Goal: Task Accomplishment & Management: Complete application form

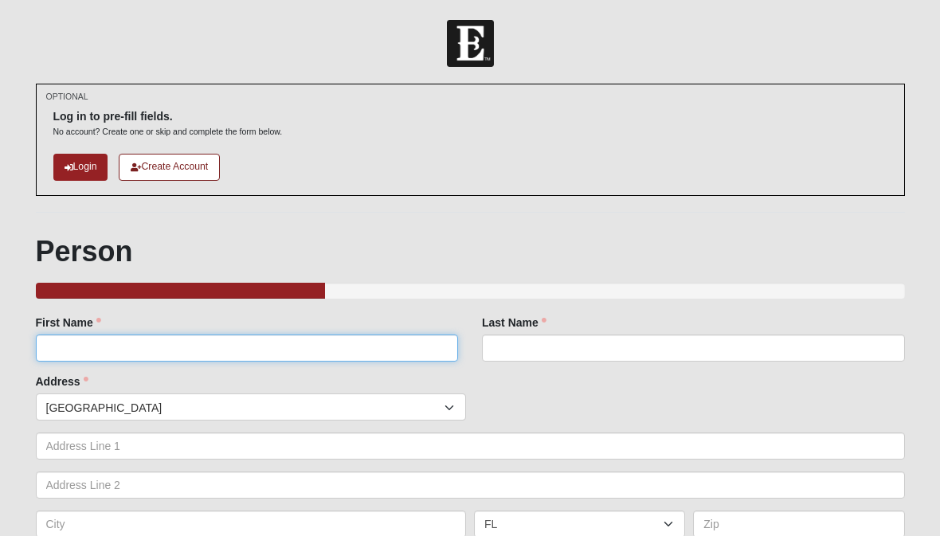
click at [317, 349] on input "First Name" at bounding box center [247, 347] width 423 height 27
type input "Sofia"
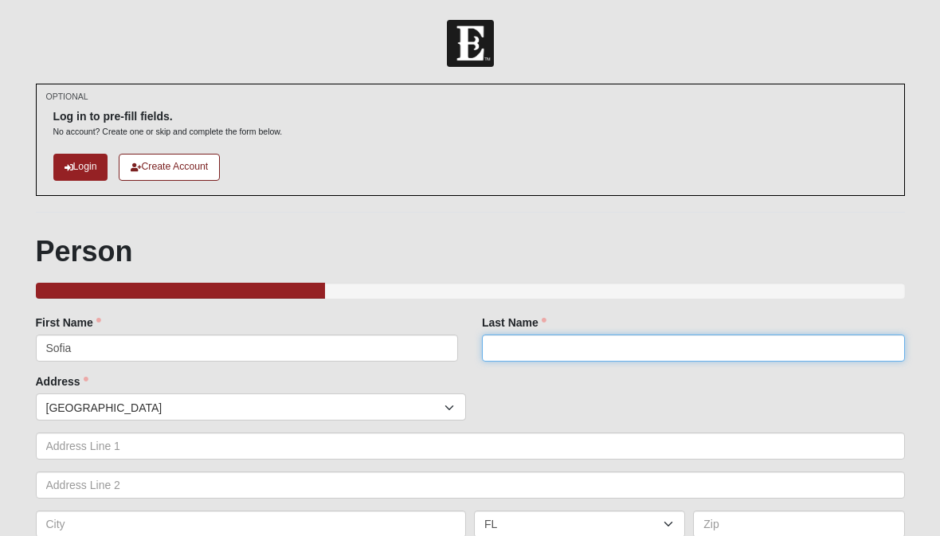
click at [758, 344] on input "Last Name" at bounding box center [693, 347] width 423 height 27
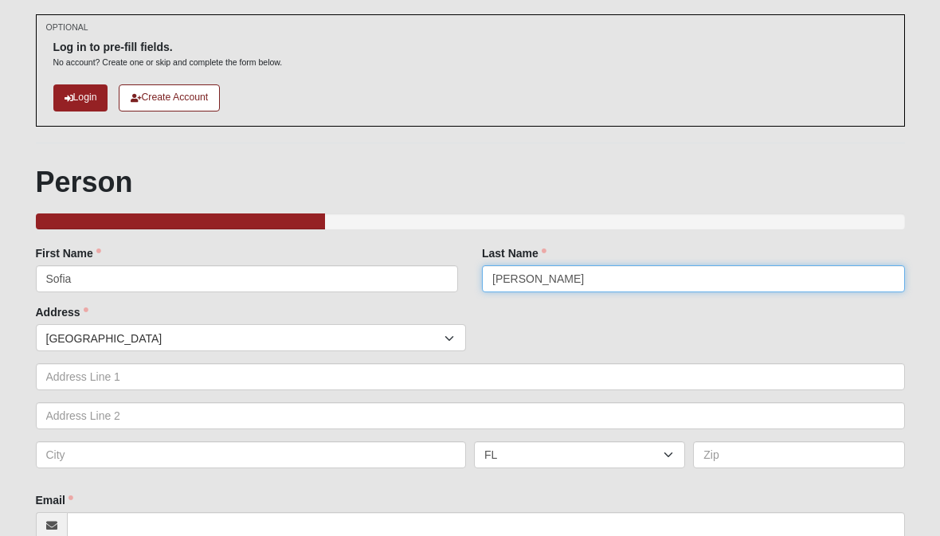
scroll to position [70, 0]
type input "[PERSON_NAME]"
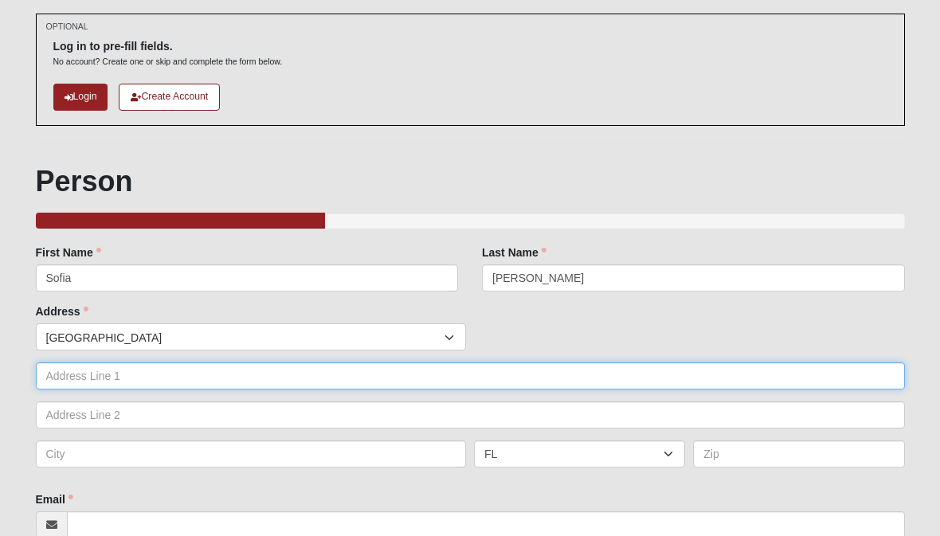
click at [308, 373] on input "text" at bounding box center [470, 375] width 869 height 27
type input "[STREET_ADDRESS]"
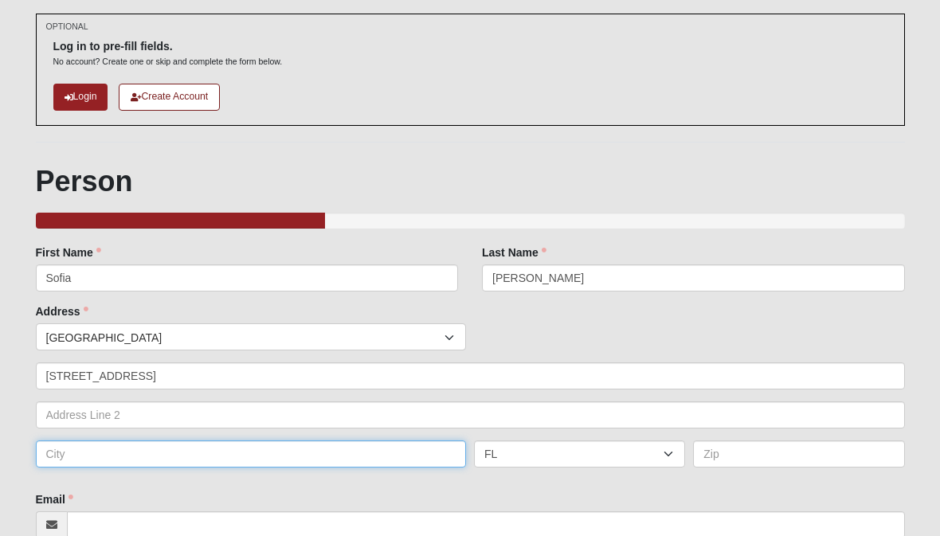
click at [250, 451] on input "text" at bounding box center [251, 453] width 431 height 27
type input "[GEOGRAPHIC_DATA]"
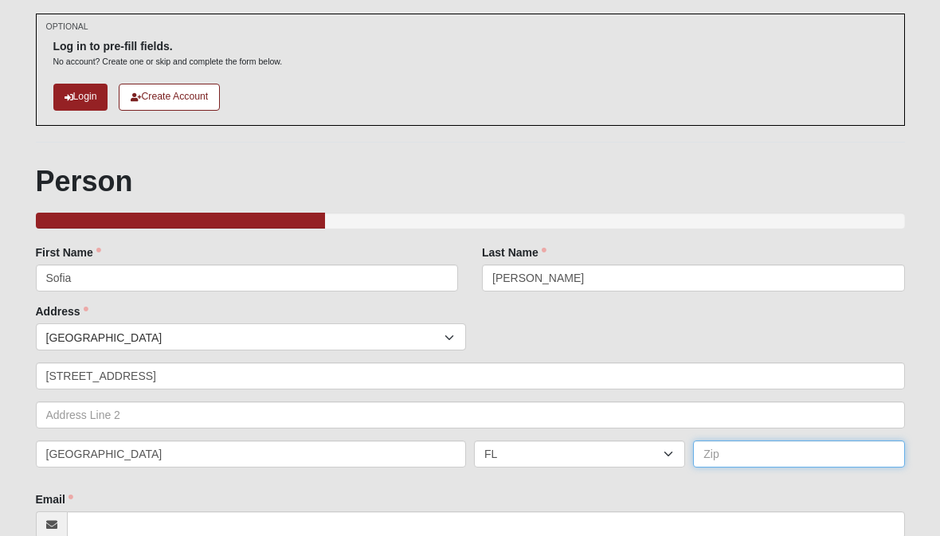
click at [709, 452] on input "text" at bounding box center [798, 453] width 211 height 27
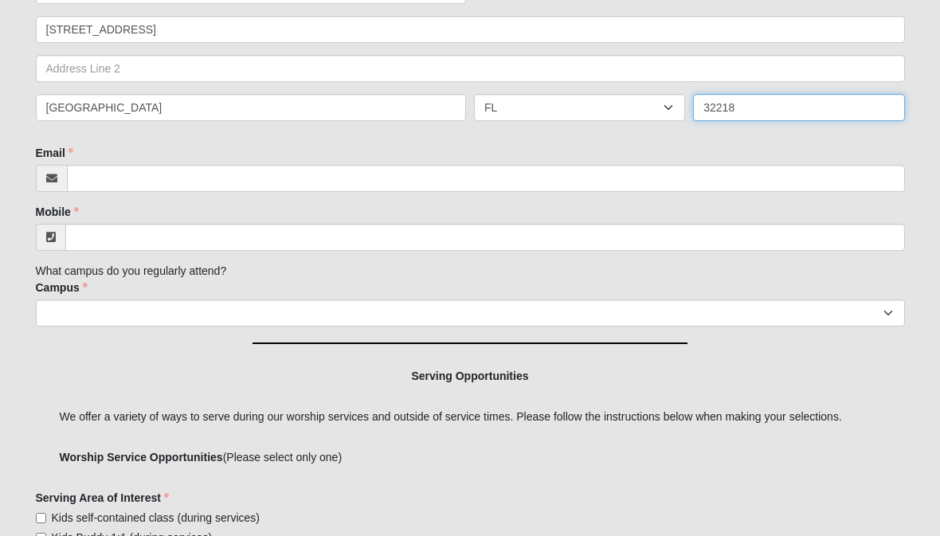
scroll to position [435, 0]
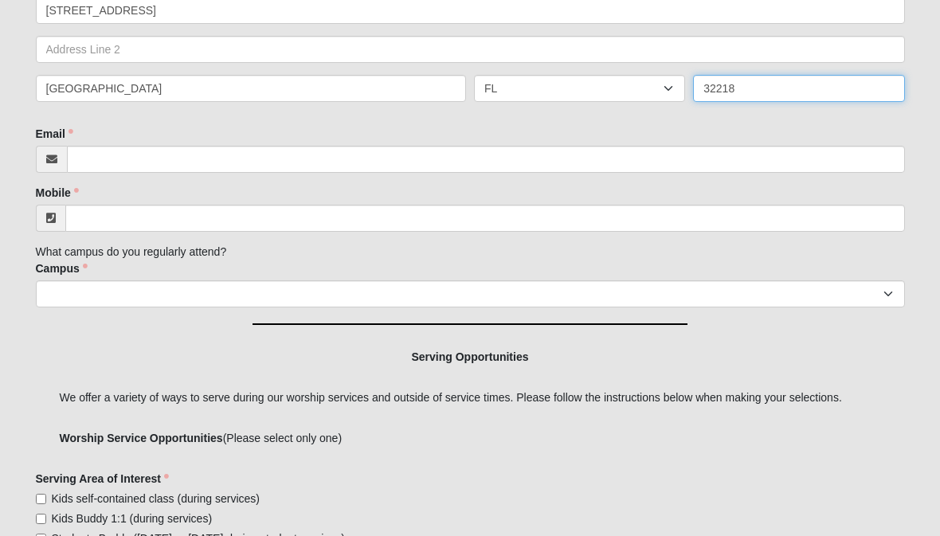
type input "32218"
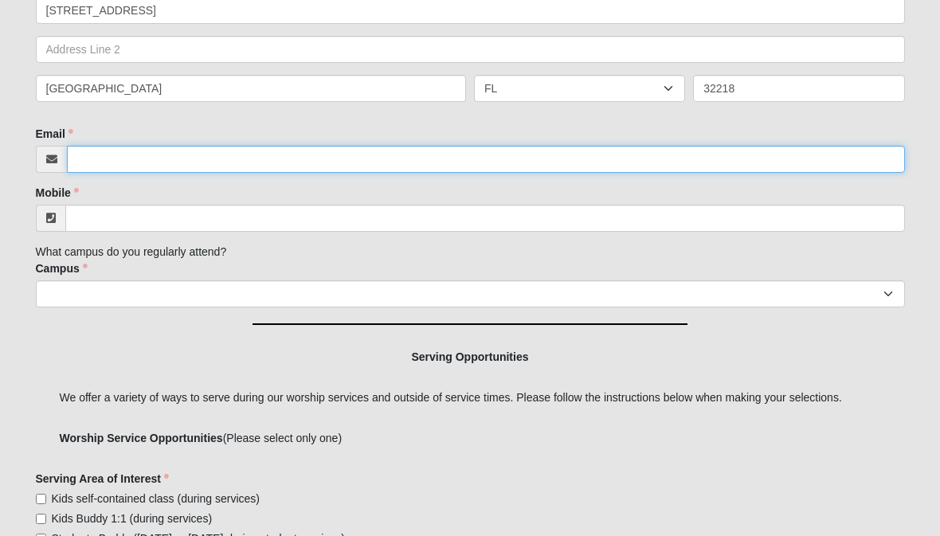
click at [389, 162] on input "Email" at bounding box center [486, 160] width 838 height 27
type input "c"
type input "[EMAIL_ADDRESS][DOMAIN_NAME]"
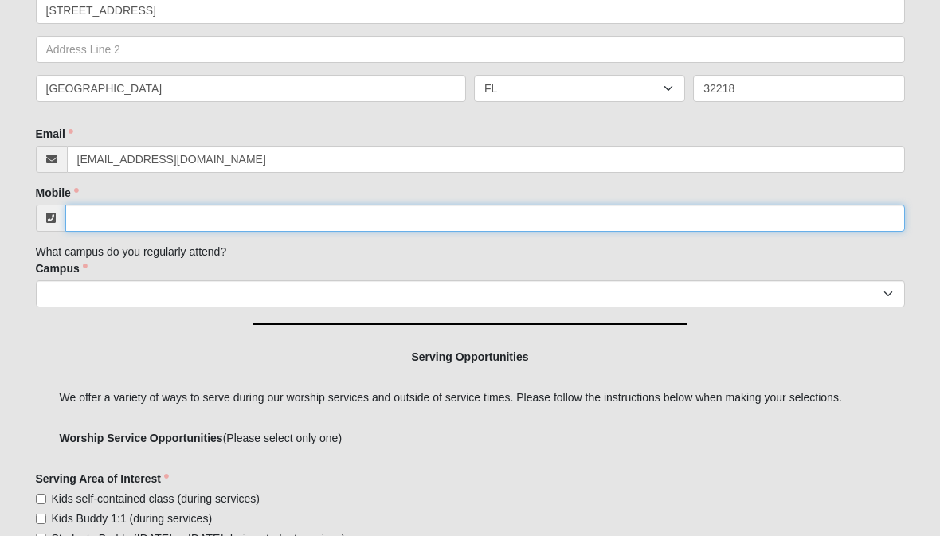
click at [348, 215] on input "Mobile" at bounding box center [484, 218] width 839 height 27
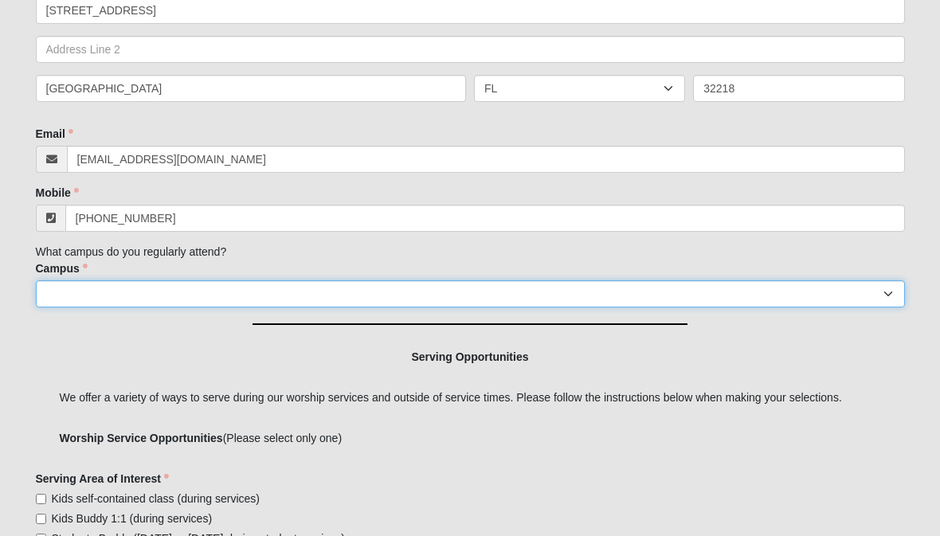
type input "[PHONE_NUMBER]"
select select "3"
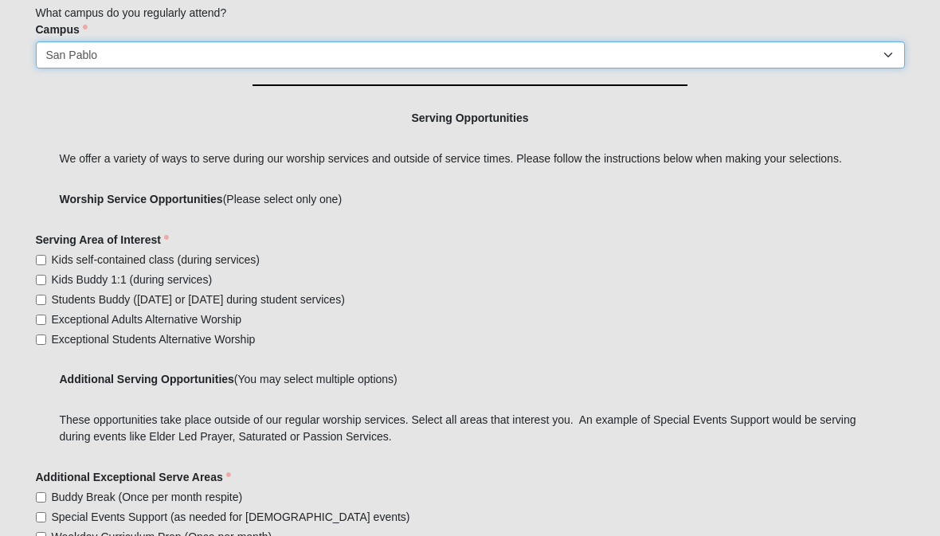
scroll to position [689, 0]
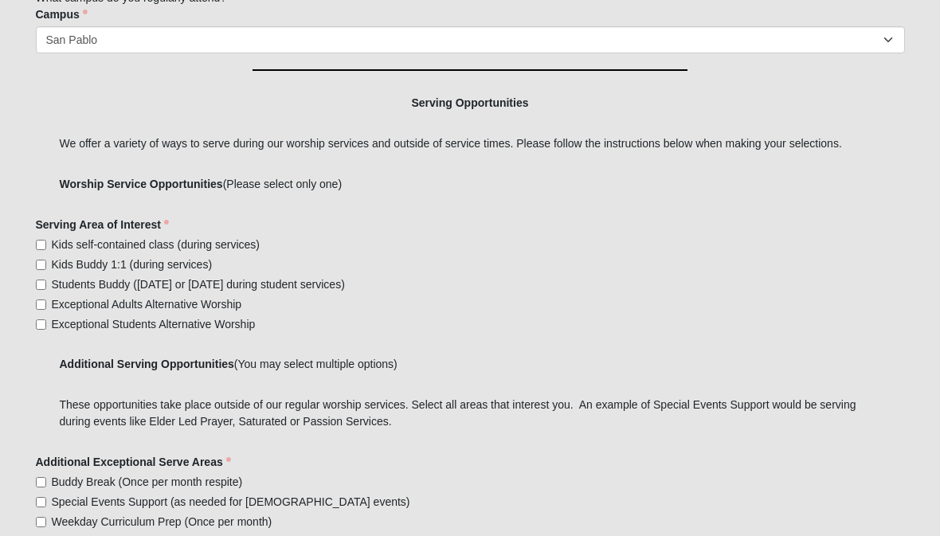
click at [126, 263] on span "Kids Buddy 1:1 (during services)" at bounding box center [132, 265] width 161 height 13
click at [46, 263] on input "Kids Buddy 1:1 (during services)" at bounding box center [41, 265] width 10 height 10
checkbox input "true"
click at [123, 282] on span "Students Buddy ([DATE] or [DATE] during student services)" at bounding box center [198, 284] width 293 height 13
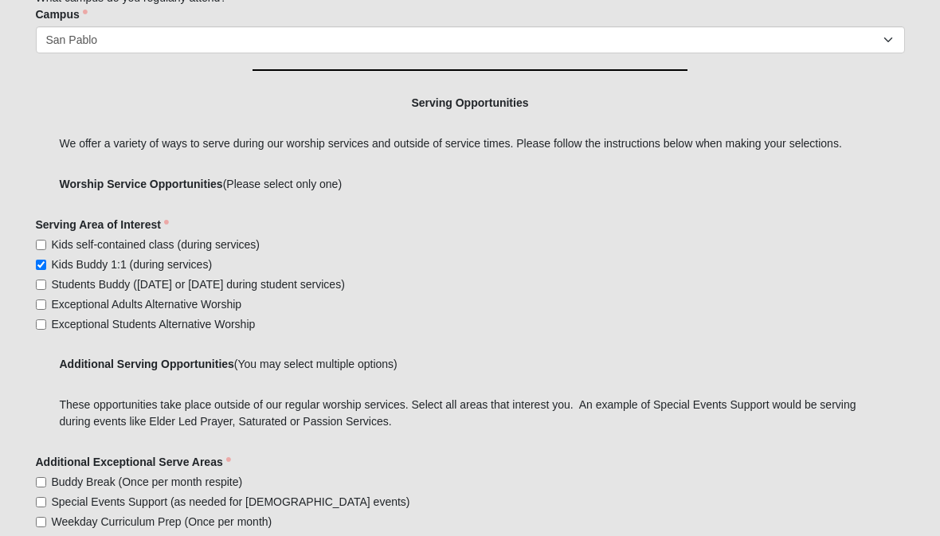
click at [46, 282] on input "Students Buddy ([DATE] or [DATE] during student services)" at bounding box center [41, 284] width 10 height 10
checkbox input "true"
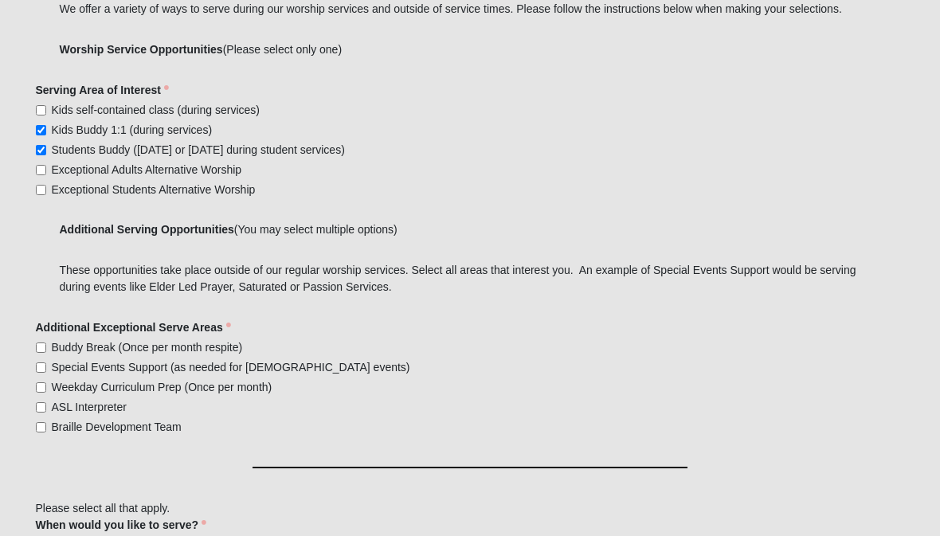
scroll to position [822, 0]
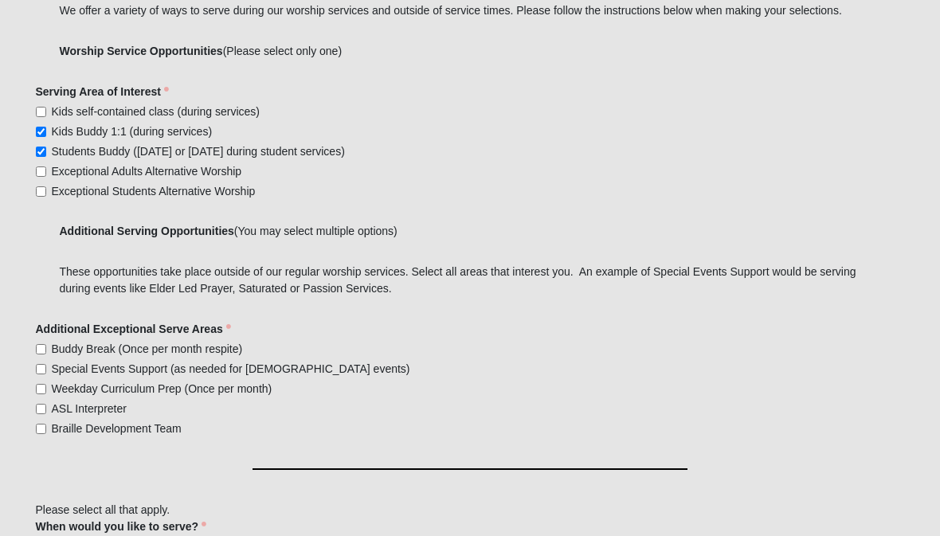
click at [127, 170] on span "Exceptional Adults Alternative Worship" at bounding box center [147, 172] width 190 height 13
click at [46, 170] on input "Exceptional Adults Alternative Worship" at bounding box center [41, 172] width 10 height 10
checkbox input "true"
click at [125, 189] on span "Exceptional Students Alternative Worship" at bounding box center [154, 192] width 204 height 13
click at [46, 189] on input "Exceptional Students Alternative Worship" at bounding box center [41, 192] width 10 height 10
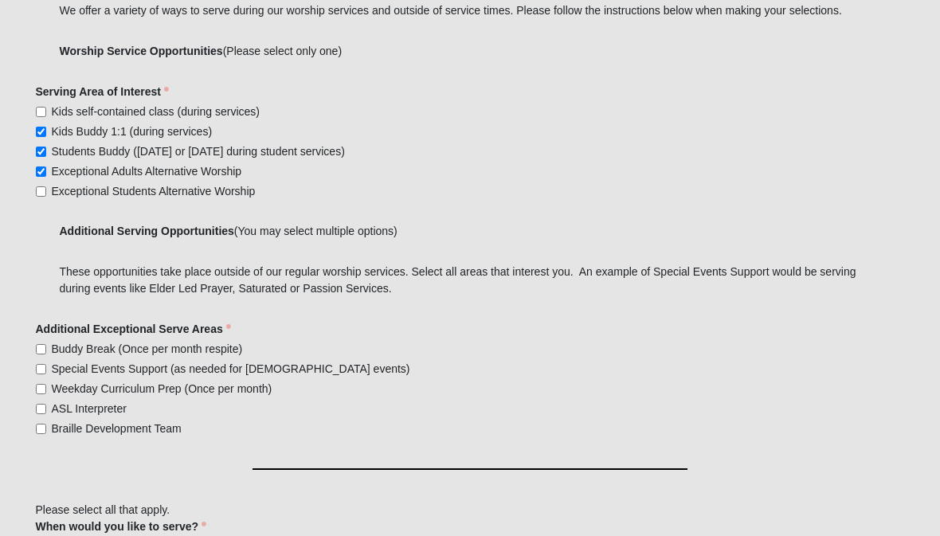
checkbox input "true"
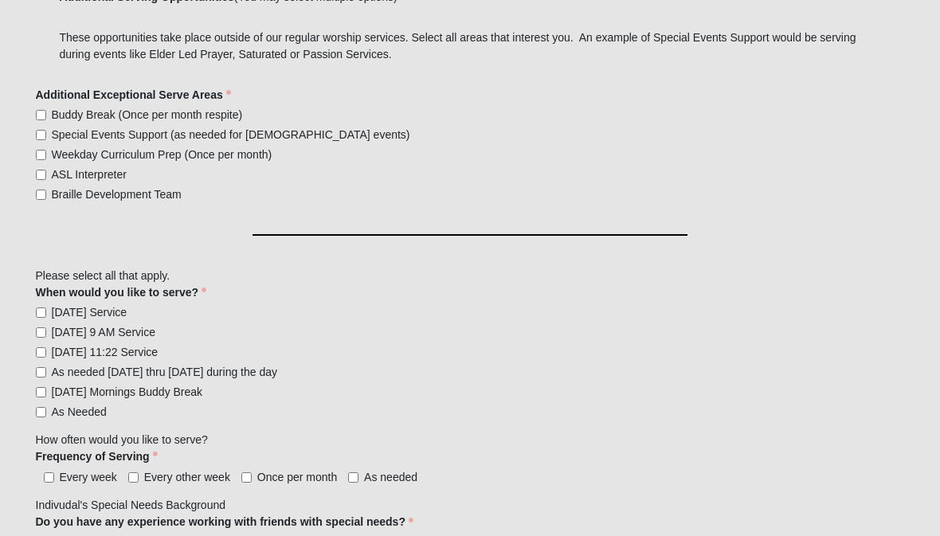
scroll to position [1057, 0]
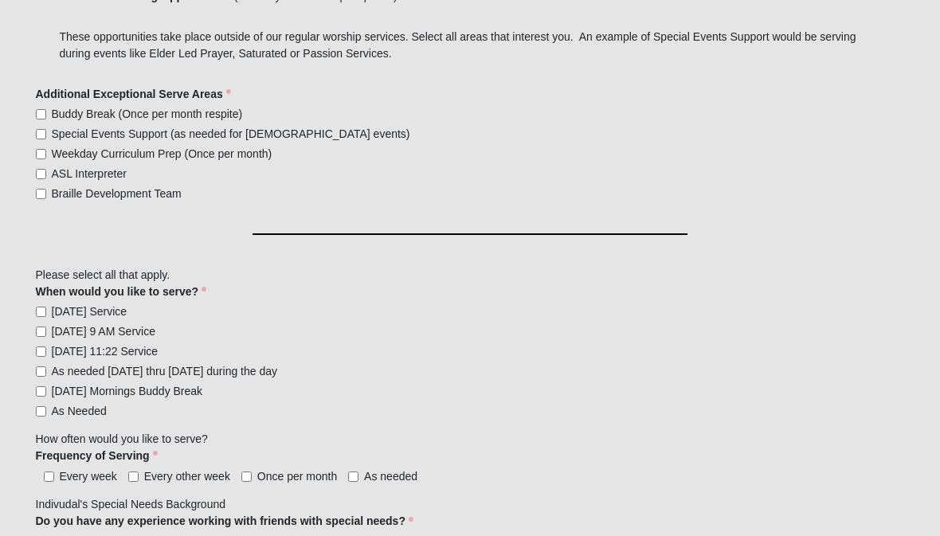
click at [111, 115] on span "Buddy Break (Once per month respite)" at bounding box center [147, 113] width 191 height 13
click at [46, 115] on input "Buddy Break (Once per month respite)" at bounding box center [41, 114] width 10 height 10
checkbox input "true"
click at [116, 134] on span "Special Events Support (as needed for [DEMOGRAPHIC_DATA] events)" at bounding box center [231, 133] width 358 height 13
click at [46, 134] on input "Special Events Support (as needed for [DEMOGRAPHIC_DATA] events)" at bounding box center [41, 134] width 10 height 10
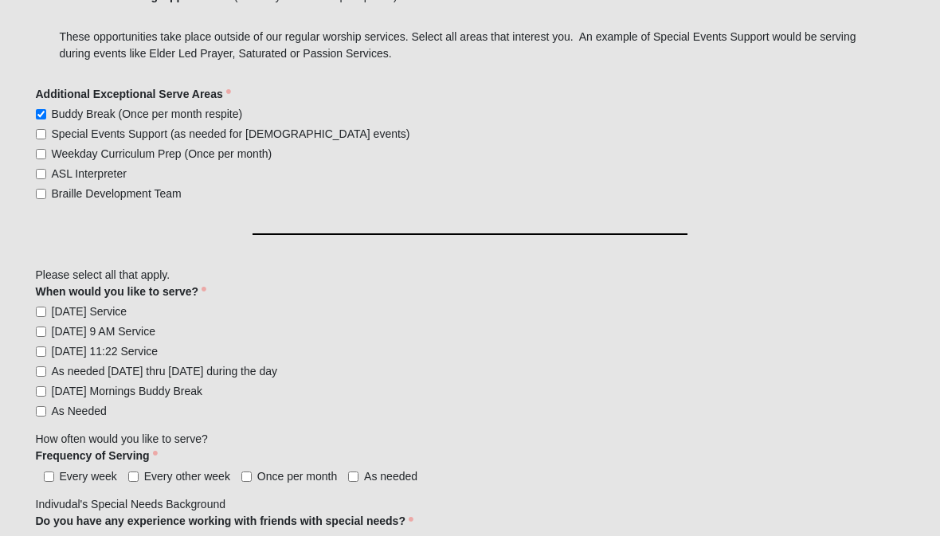
checkbox input "true"
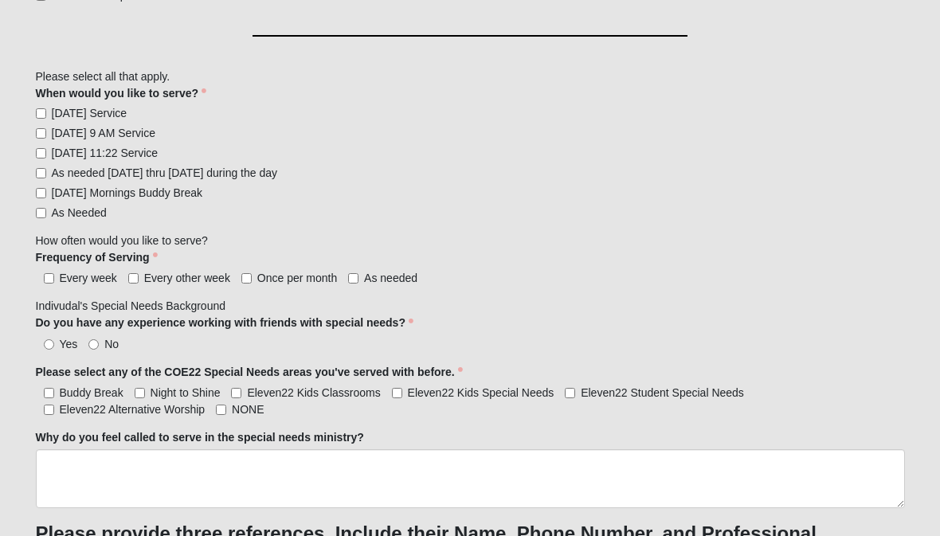
scroll to position [1253, 0]
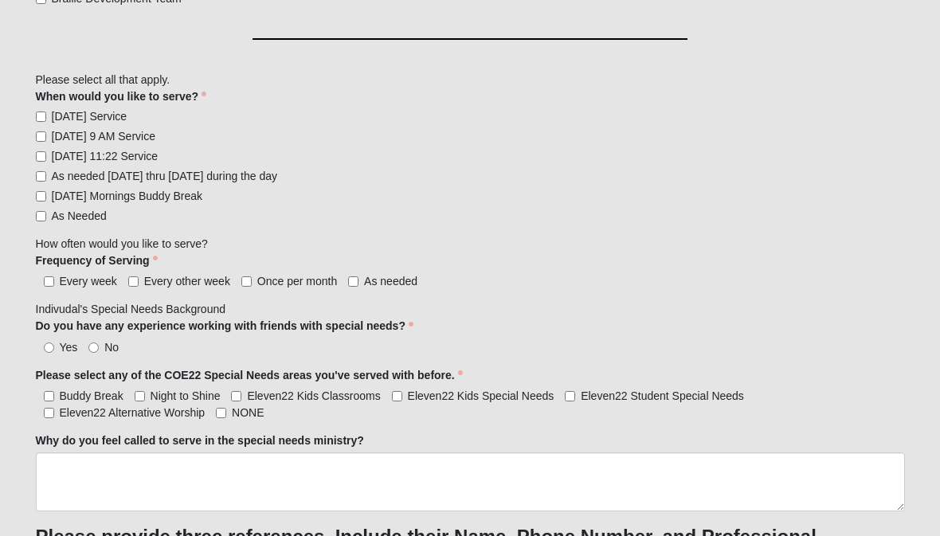
click at [86, 178] on span "As needed [DATE] thru [DATE] during the day" at bounding box center [165, 176] width 226 height 13
click at [46, 178] on input "As needed [DATE] thru [DATE] during the day" at bounding box center [41, 176] width 10 height 10
checkbox input "true"
click at [43, 193] on input "[DATE] Mornings Buddy Break" at bounding box center [41, 196] width 10 height 10
checkbox input "true"
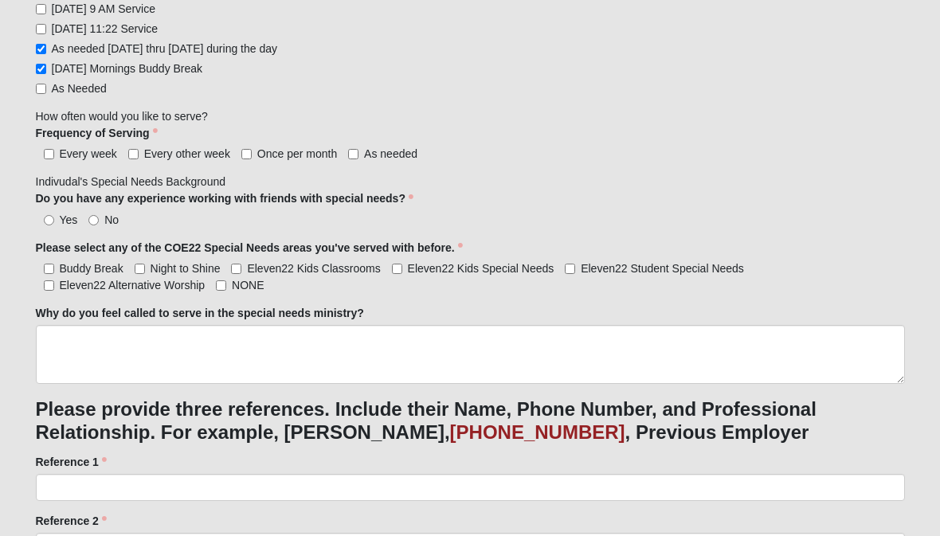
scroll to position [1381, 0]
click at [136, 152] on input "Every other week" at bounding box center [133, 153] width 10 height 10
checkbox input "true"
click at [53, 221] on input "Yes" at bounding box center [49, 219] width 10 height 10
radio input "true"
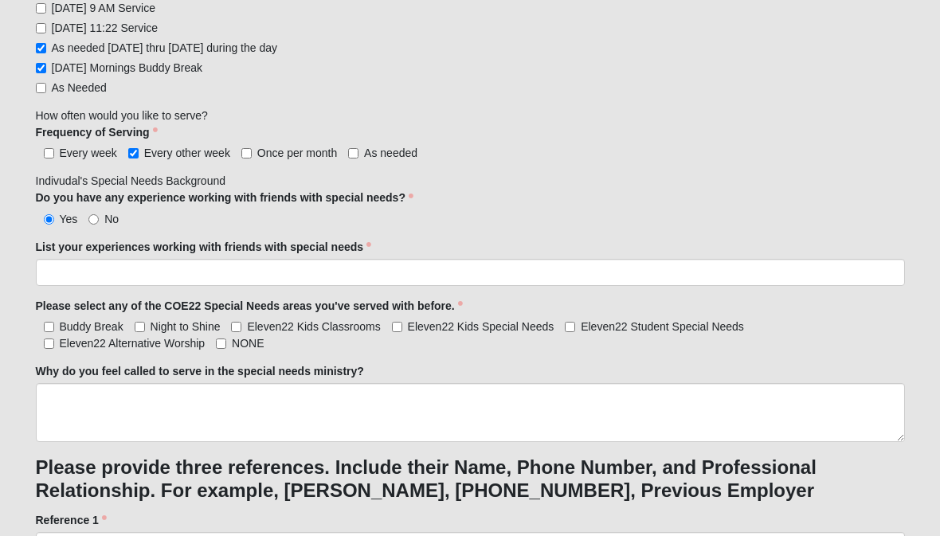
click at [91, 223] on input "No" at bounding box center [93, 219] width 10 height 10
radio input "true"
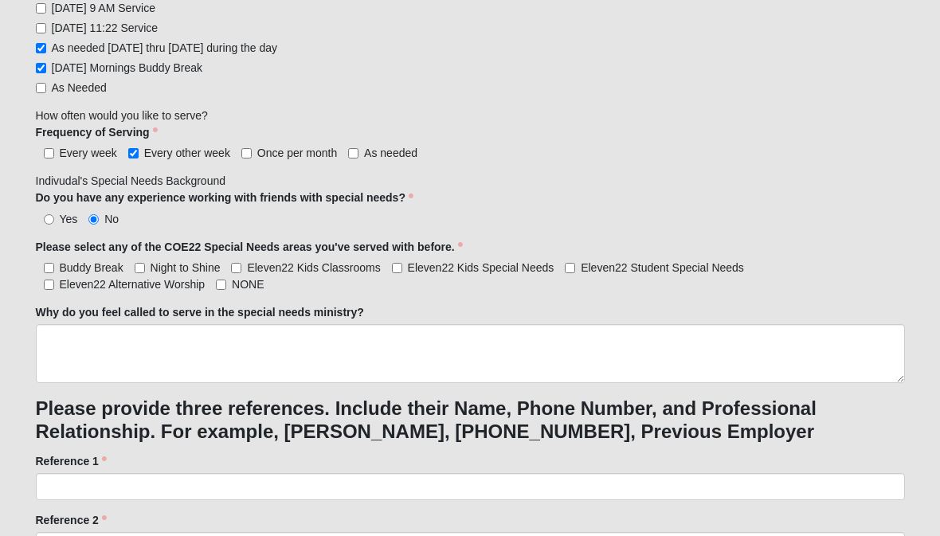
click at [221, 285] on input "NONE" at bounding box center [221, 284] width 10 height 10
checkbox input "true"
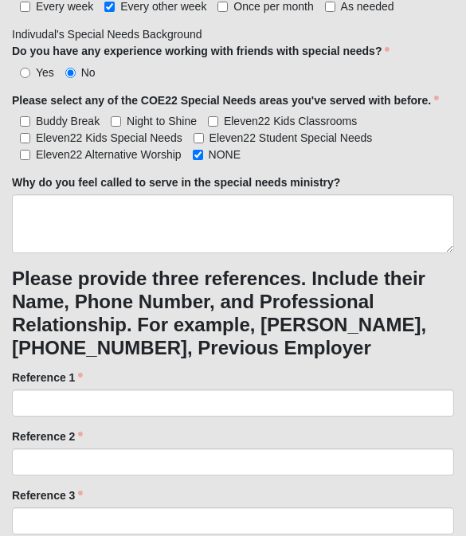
scroll to position [1714, 0]
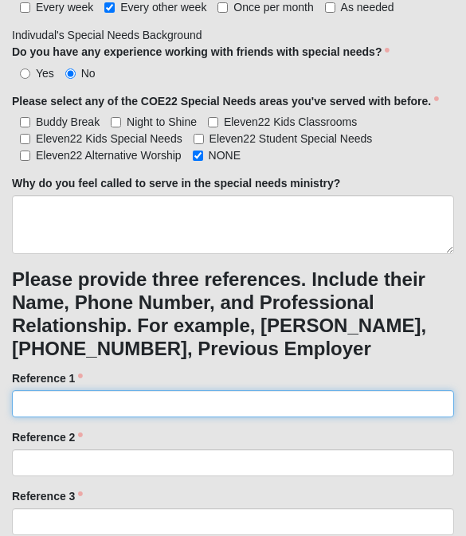
click at [240, 407] on input "Reference 1" at bounding box center [233, 403] width 442 height 27
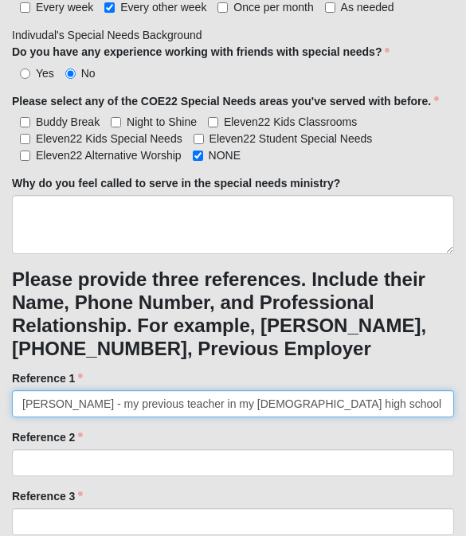
type input "[PERSON_NAME] - my previous teacher in my [DEMOGRAPHIC_DATA] high school [PERSO…"
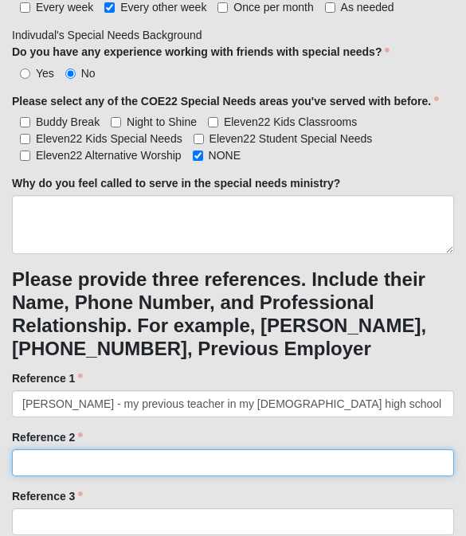
click at [134, 463] on input "Reference 2" at bounding box center [233, 462] width 442 height 27
type input "c"
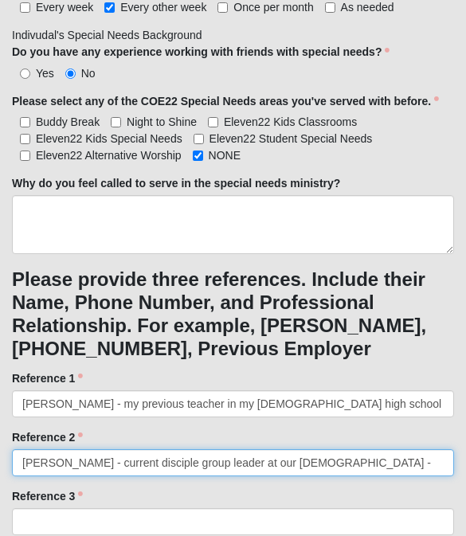
type input "[PERSON_NAME] - current disciple group leader at our [DEMOGRAPHIC_DATA] -"
